Goal: Task Accomplishment & Management: Complete application form

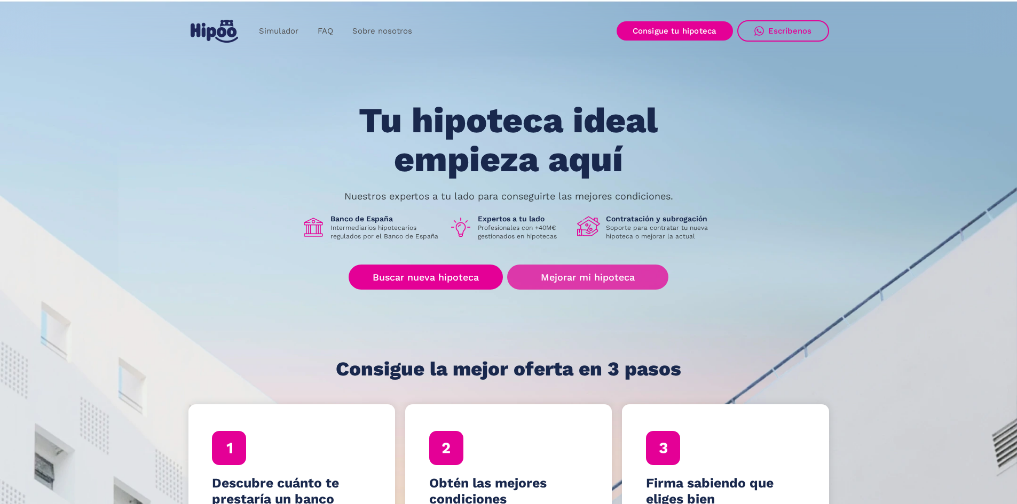
click at [570, 280] on link "Mejorar mi hipoteca" at bounding box center [587, 277] width 161 height 25
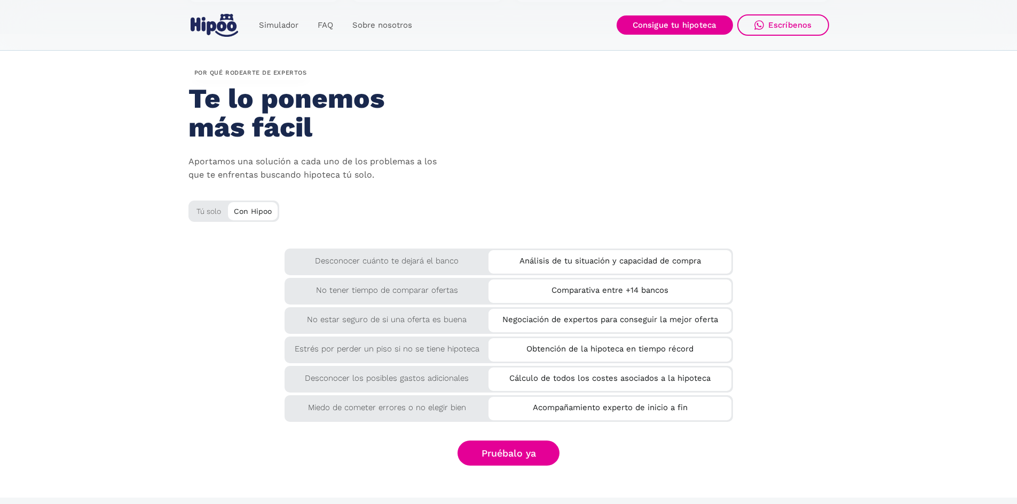
scroll to position [1708, 0]
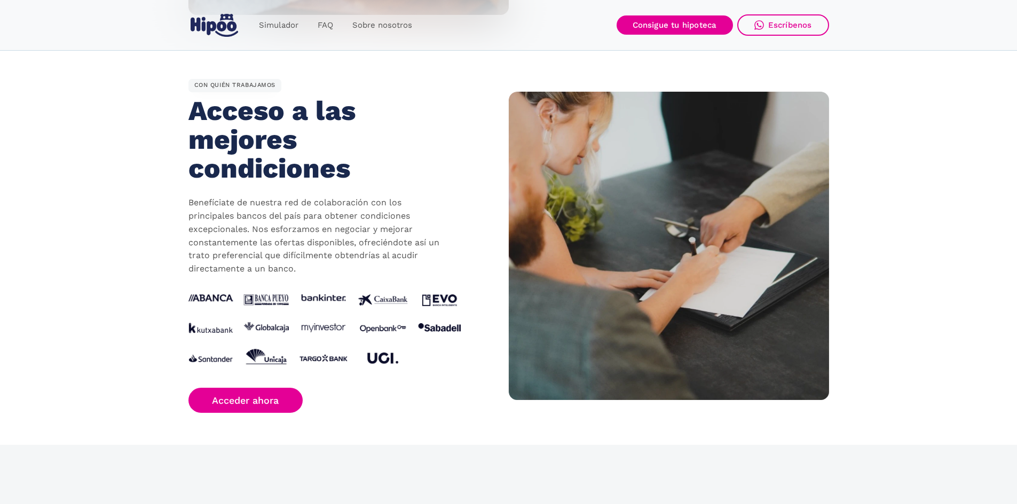
scroll to position [961, 0]
